Goal: Transaction & Acquisition: Book appointment/travel/reservation

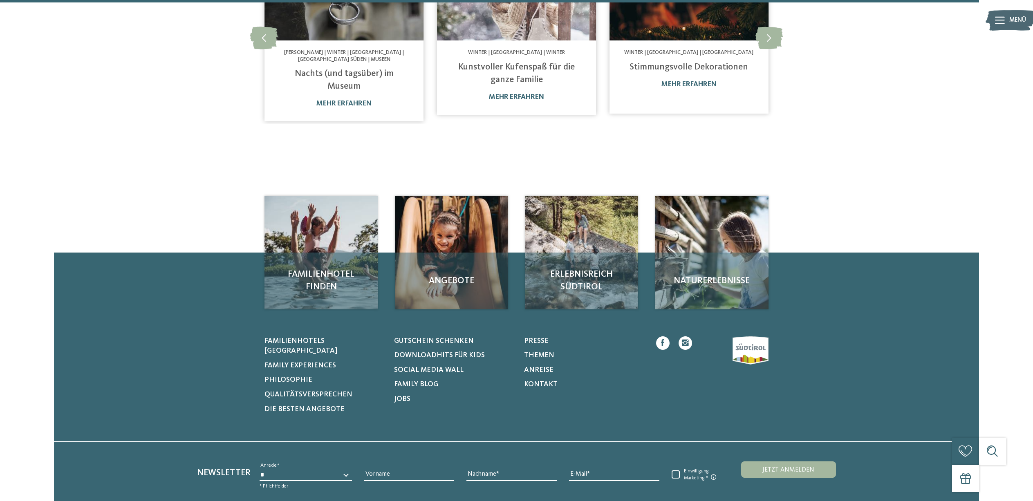
scroll to position [767, 0]
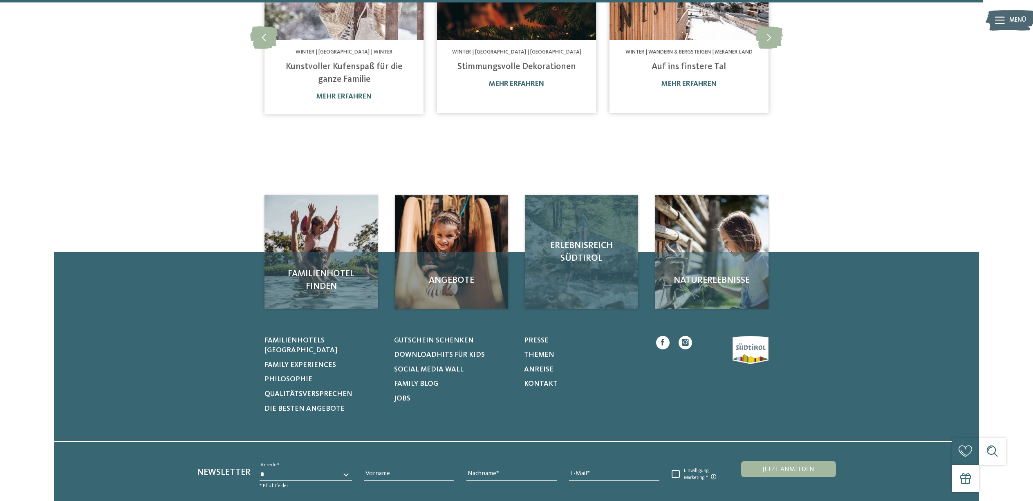
click at [588, 224] on div "Erlebnisreich Südtirol" at bounding box center [581, 251] width 113 height 113
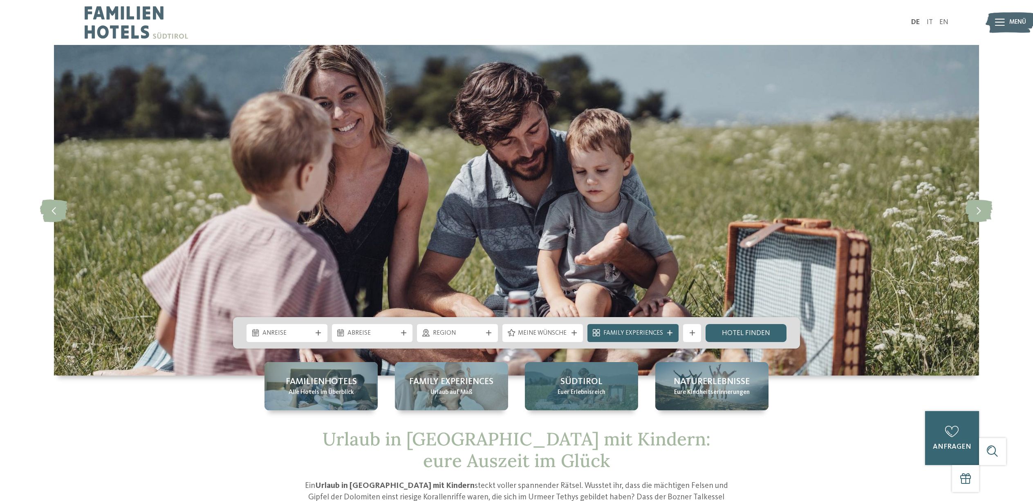
click at [595, 388] on span "Euer Erlebnisreich" at bounding box center [581, 392] width 48 height 9
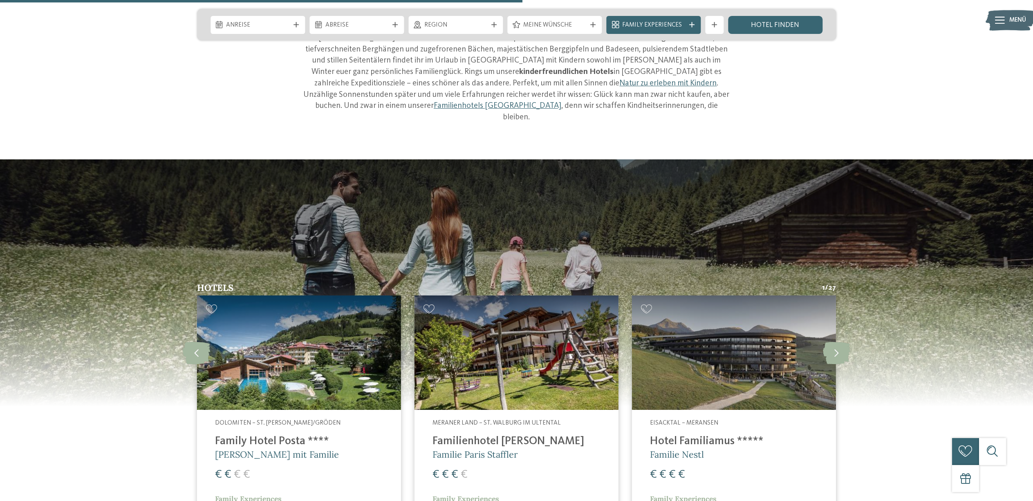
scroll to position [1185, 0]
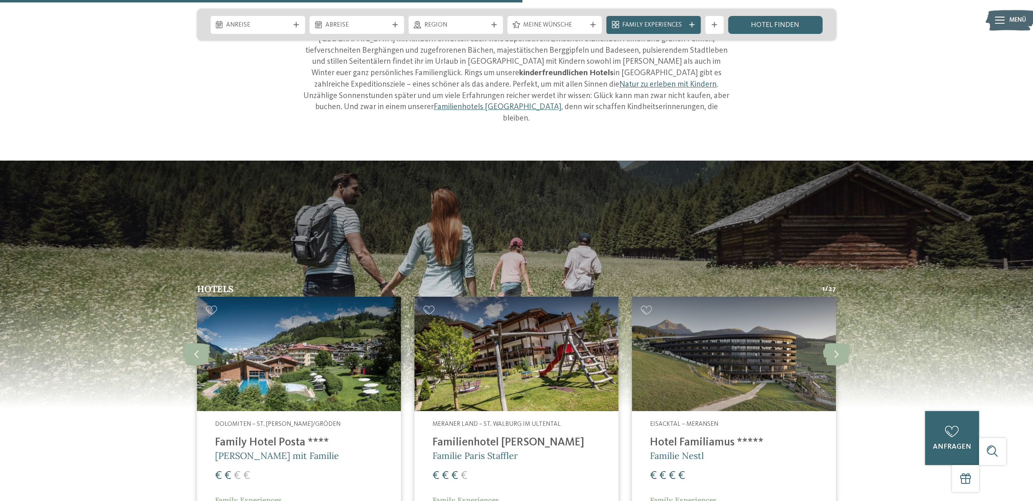
click at [683, 347] on img at bounding box center [734, 354] width 204 height 115
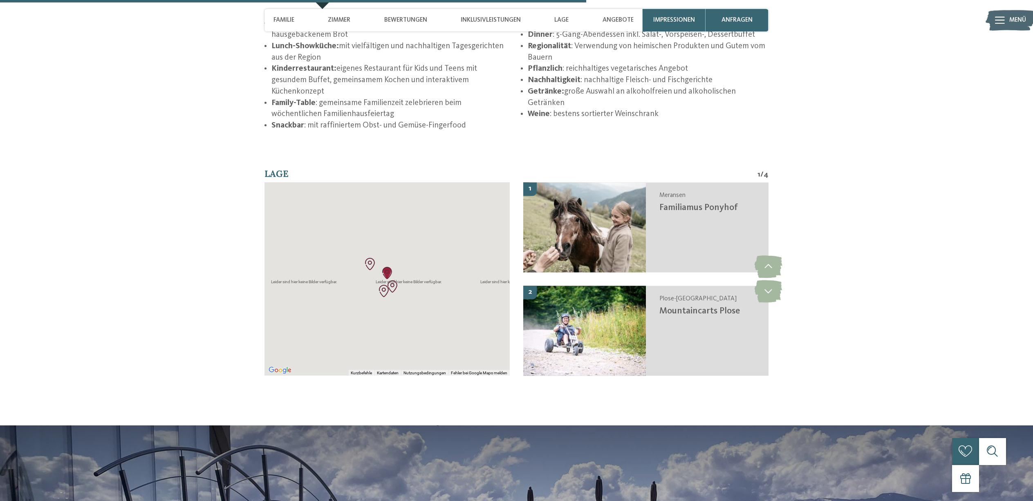
scroll to position [1773, 0]
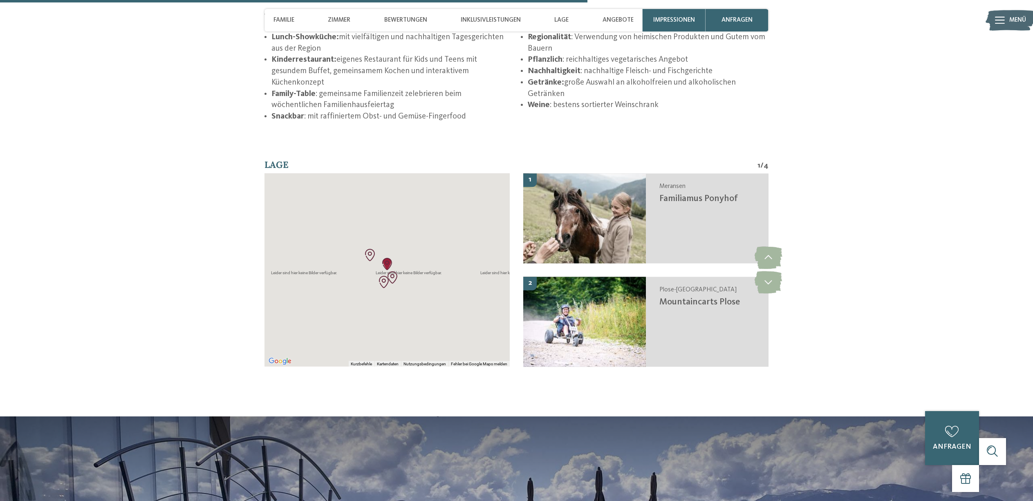
click at [385, 270] on img "Familiamus Ponyhof" at bounding box center [387, 264] width 12 height 12
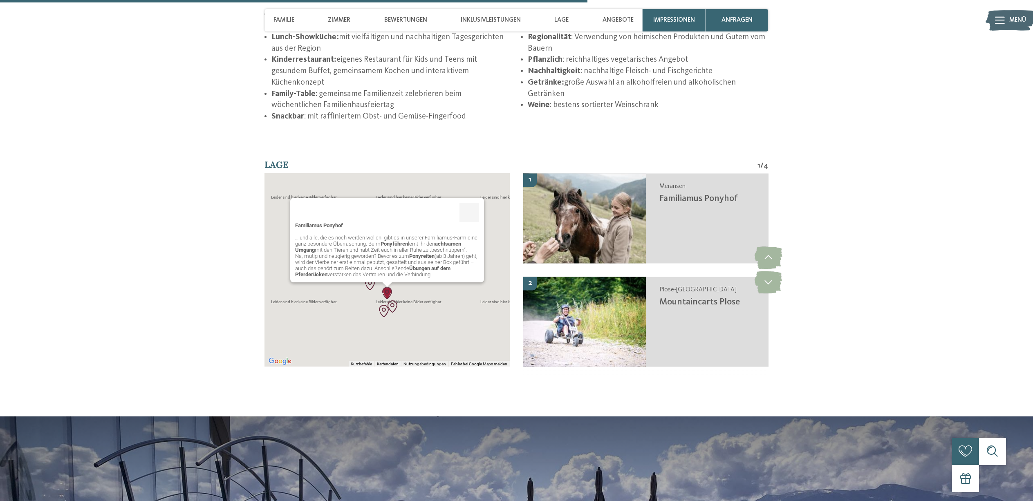
click at [454, 282] on div "Familiamus Ponyhof … und alle, die es noch werden wollen, gibt es in unserer Fa…" at bounding box center [387, 240] width 194 height 85
drag, startPoint x: 421, startPoint y: 293, endPoint x: 387, endPoint y: 279, distance: 37.0
click at [420, 293] on div "Familiamus Ponyhof … und alle, die es noch werden wollen, gibt es in unserer Fa…" at bounding box center [386, 269] width 245 height 193
click at [367, 259] on p "… und alle, die es noch werden wollen, gibt es in unserer Familiamus-Farm eine …" at bounding box center [387, 256] width 184 height 43
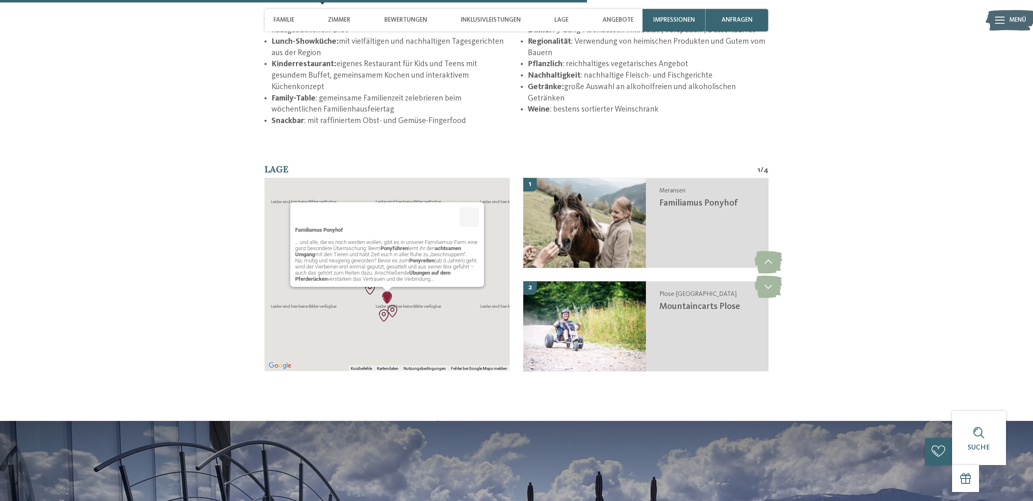
click at [283, 174] on span "Lage" at bounding box center [276, 168] width 24 height 11
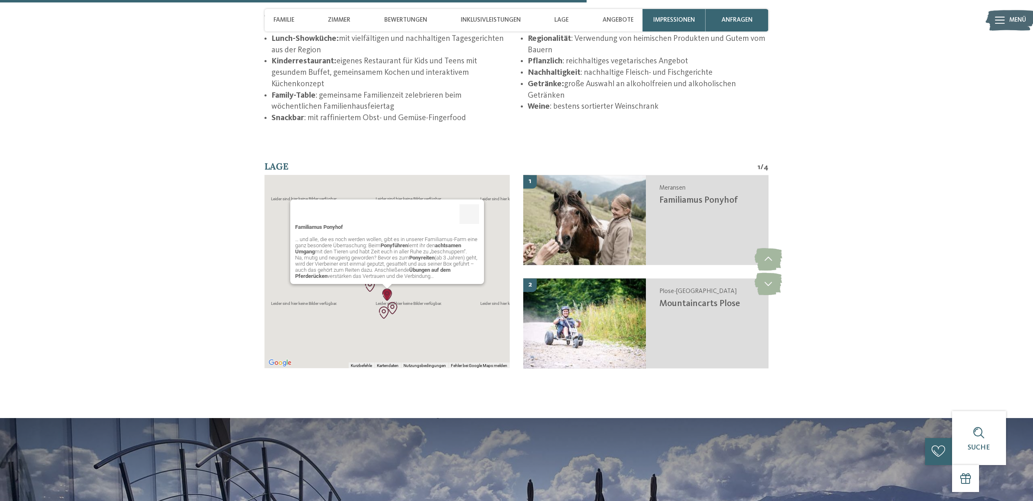
scroll to position [1771, 0]
click at [380, 318] on img "Mineralienmuseum" at bounding box center [384, 313] width 12 height 12
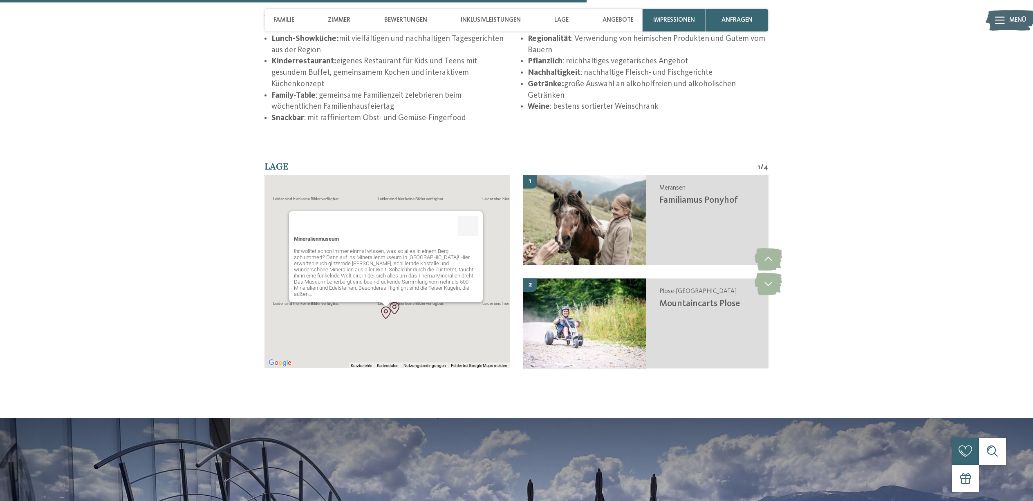
click at [398, 314] on img "Mountaincarts Plose" at bounding box center [394, 308] width 12 height 12
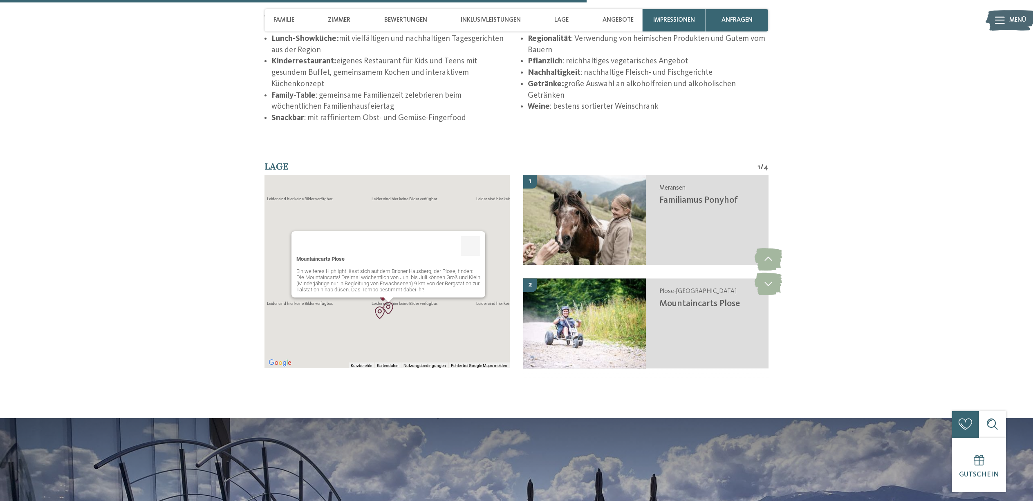
click at [412, 320] on div "Mountaincarts Plose Ein weiteres Highlight lässt sich auf dem Brixner Hausberg,…" at bounding box center [386, 271] width 245 height 193
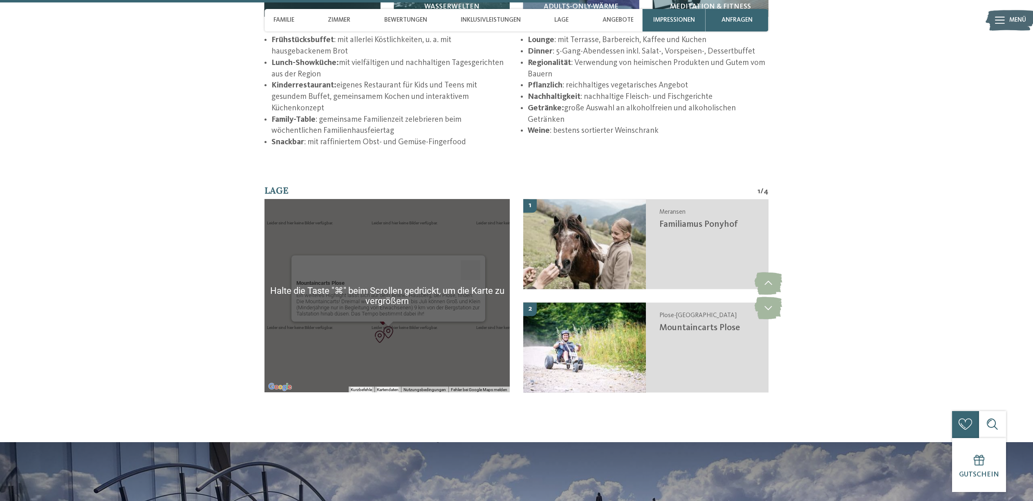
click at [418, 346] on div "Mountaincarts Plose Ein weiteres Highlight lässt sich auf dem Brixner Hausberg,…" at bounding box center [386, 295] width 245 height 193
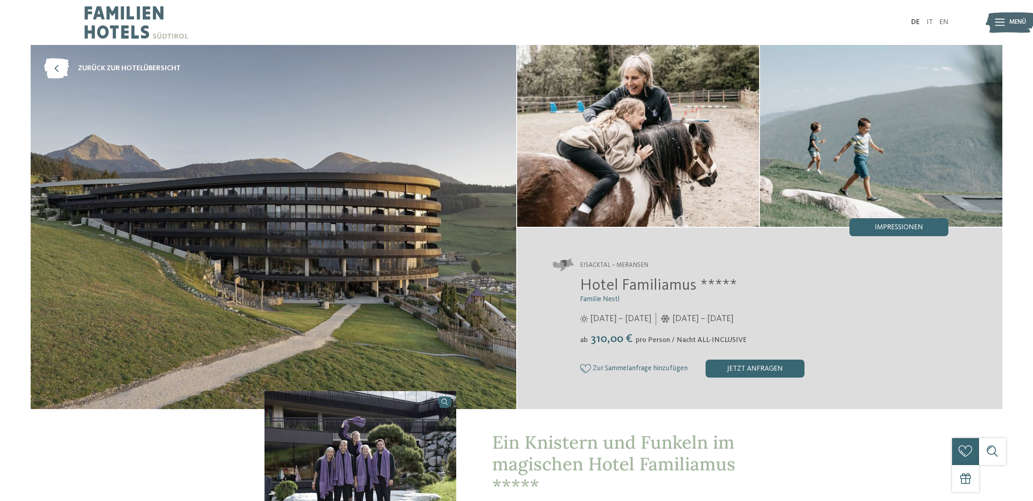
scroll to position [0, 0]
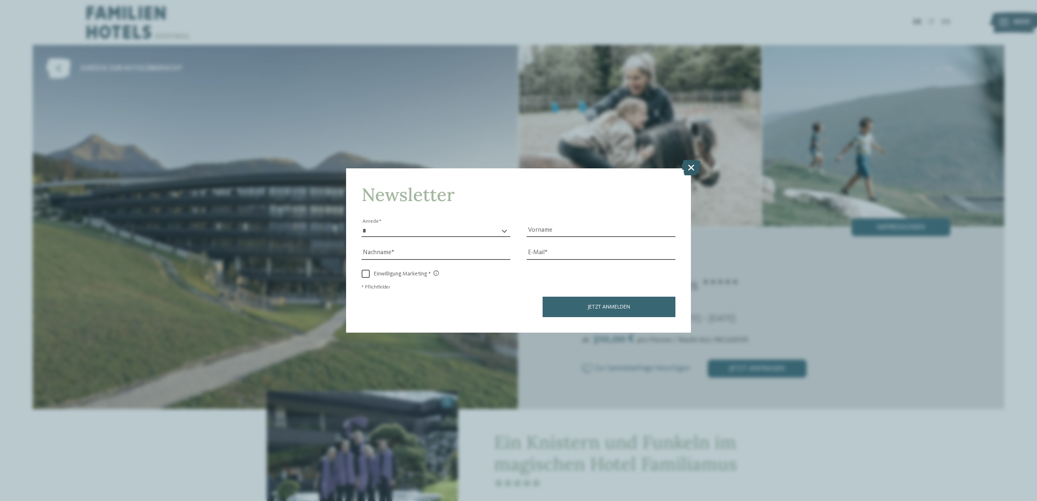
click at [691, 160] on icon at bounding box center [691, 168] width 19 height 16
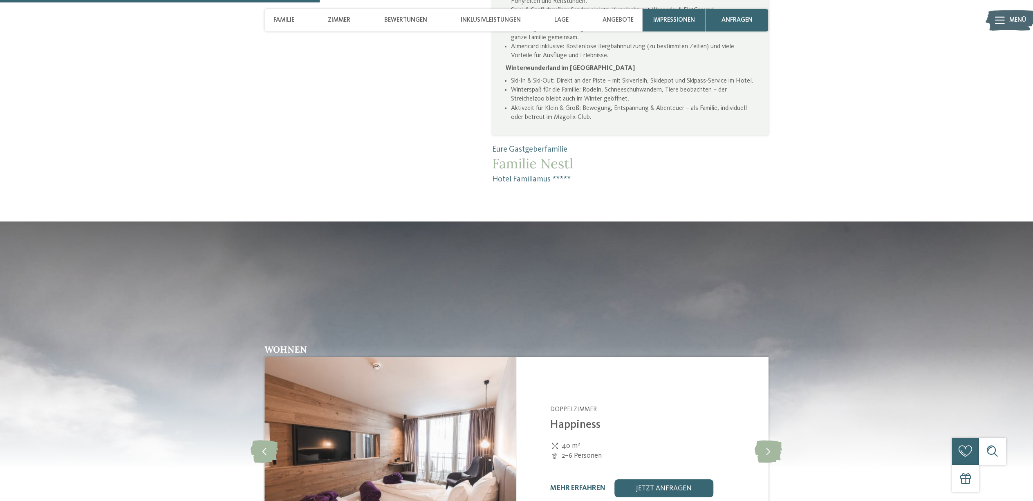
scroll to position [965, 0]
